Goal: Information Seeking & Learning: Check status

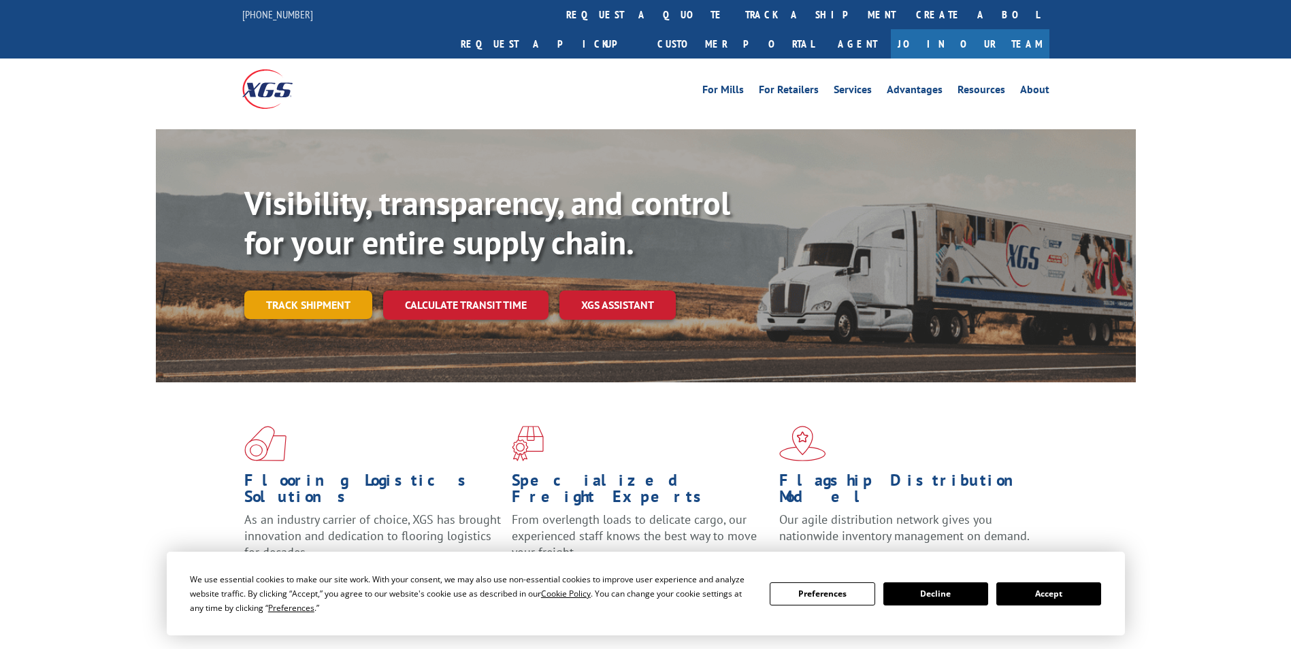
click at [327, 291] on link "Track shipment" at bounding box center [308, 305] width 128 height 29
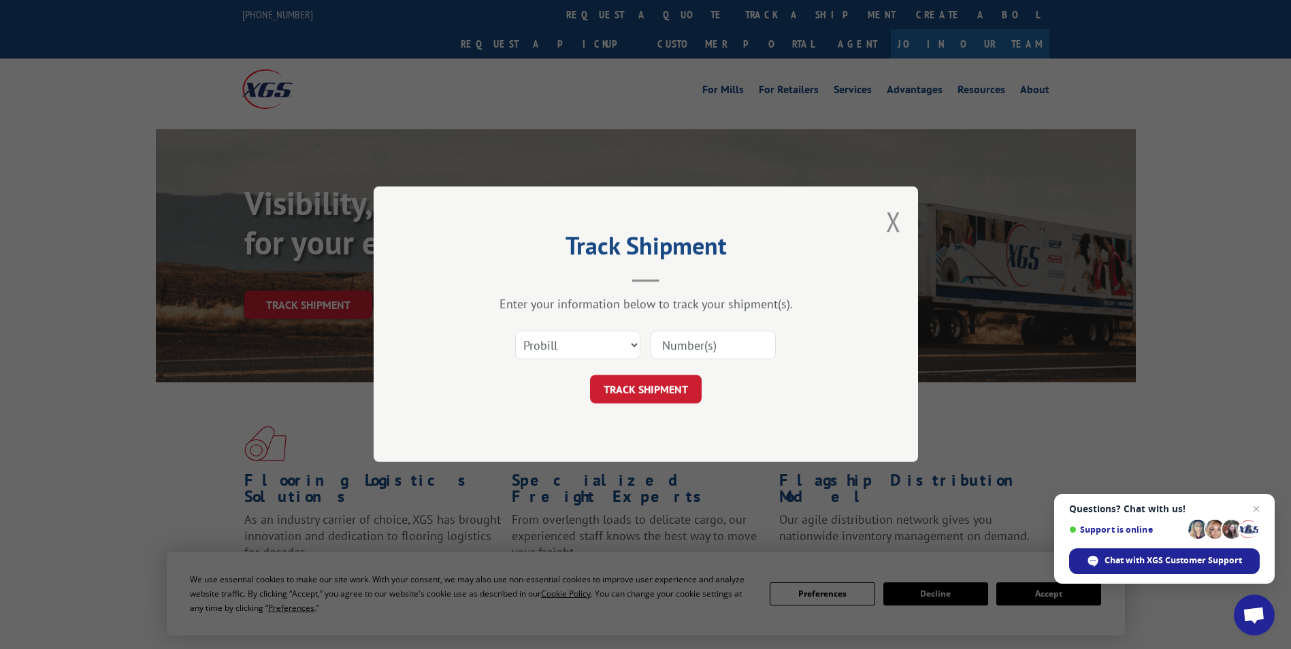
click at [1083, 599] on div "Track Shipment Enter your information below to track your shipment(s). Select c…" at bounding box center [645, 324] width 1291 height 649
click at [613, 348] on select "Select category... Probill BOL PO" at bounding box center [577, 345] width 125 height 29
select select "bol"
click at [515, 331] on select "Select category... Probill BOL PO" at bounding box center [577, 345] width 125 height 29
click at [685, 355] on input at bounding box center [713, 345] width 125 height 29
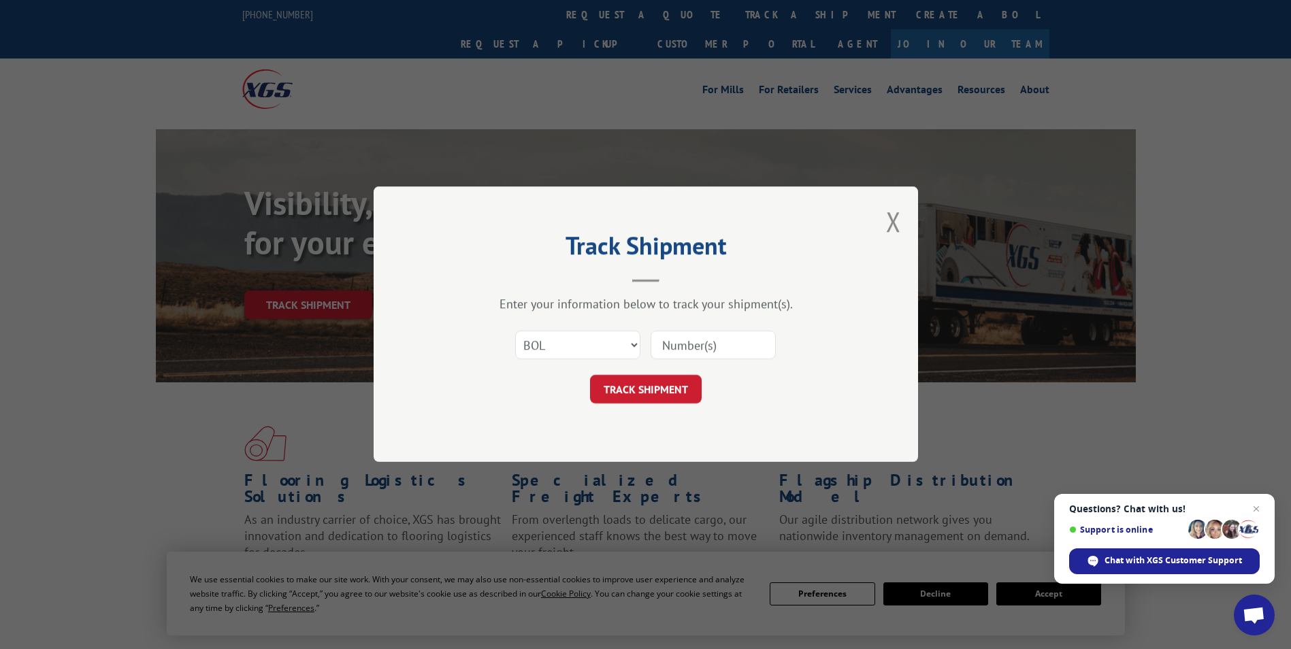
click at [690, 349] on input at bounding box center [713, 345] width 125 height 29
paste input "7079903"
type input "7079903"
click at [667, 390] on button "TRACK SHIPMENT" at bounding box center [646, 390] width 112 height 29
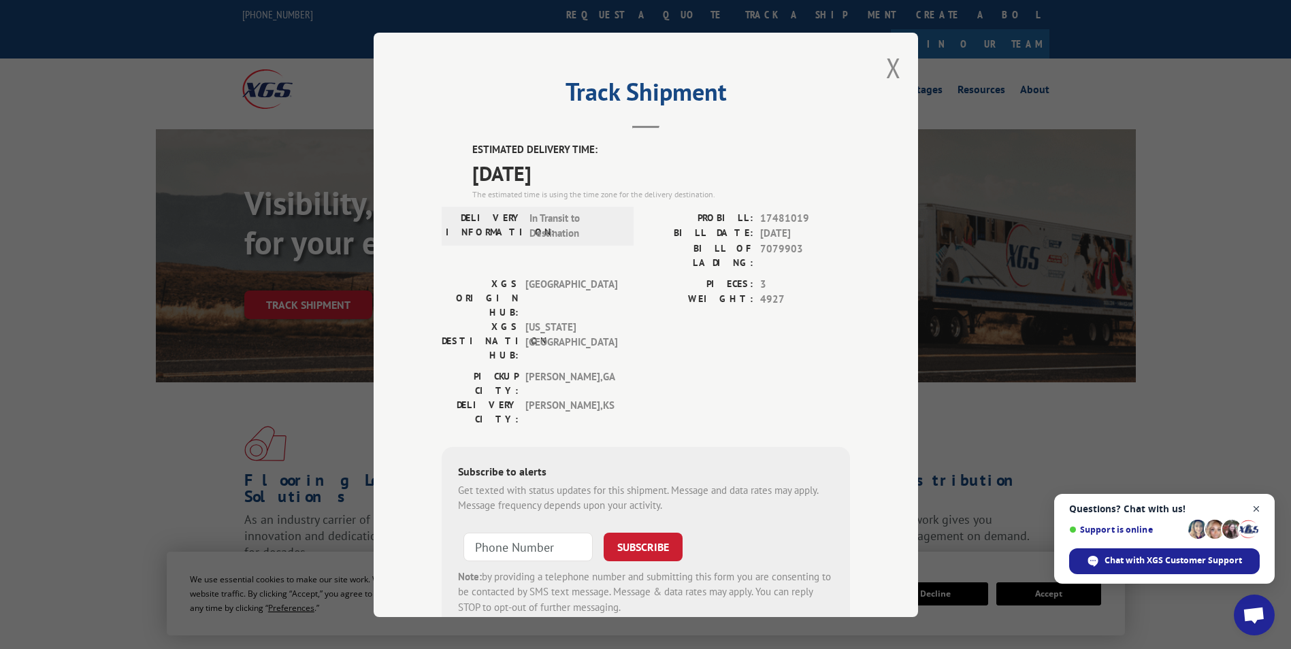
click at [1257, 508] on span "Close chat" at bounding box center [1256, 509] width 17 height 17
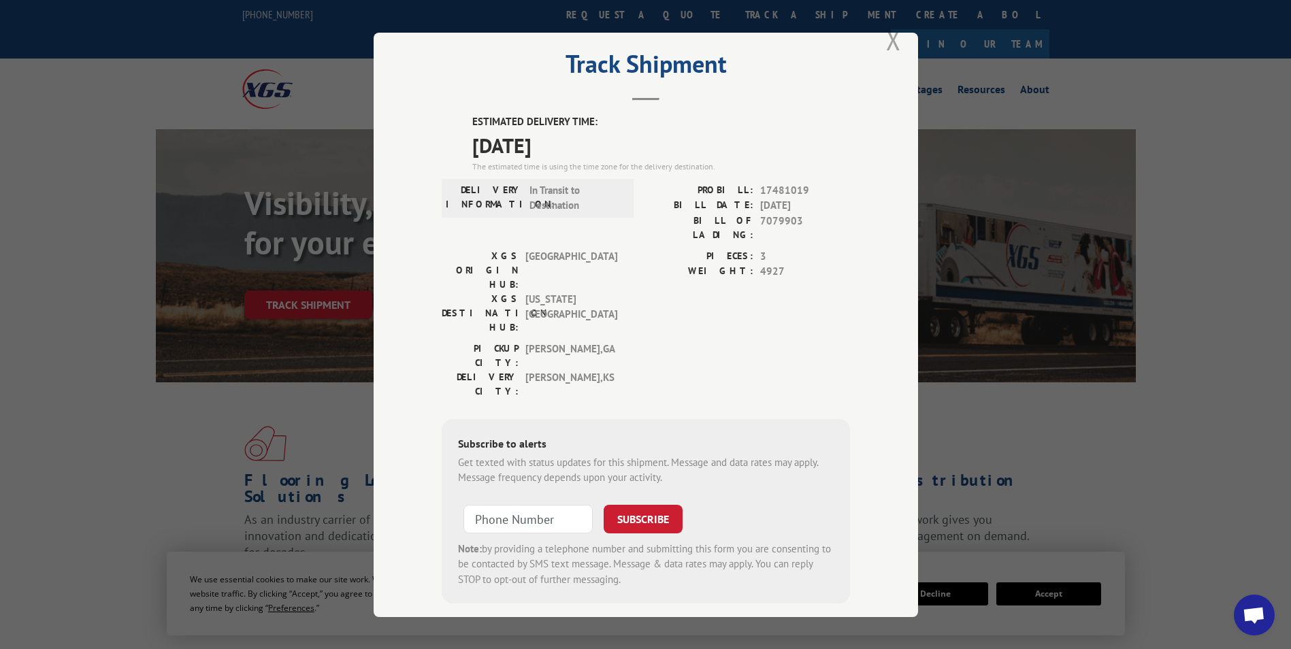
click at [892, 49] on button "Close modal" at bounding box center [893, 40] width 15 height 36
